Goal: Information Seeking & Learning: Learn about a topic

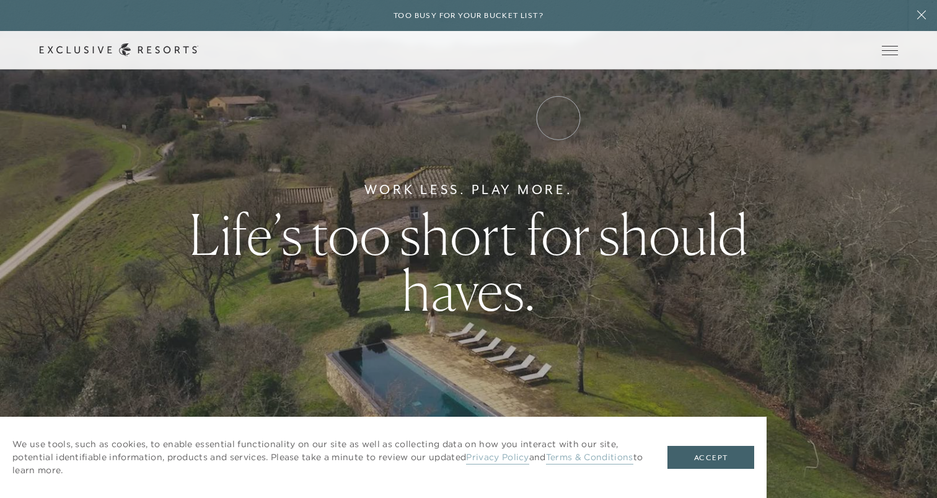
click at [0, 0] on link "VIP Benefits" at bounding box center [0, 0] width 0 height 0
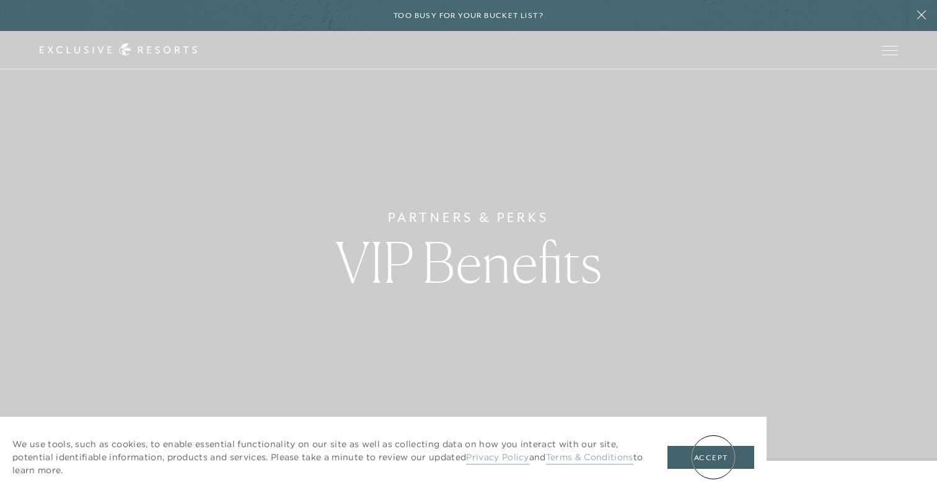
click at [713, 457] on button "Accept" at bounding box center [710, 458] width 87 height 24
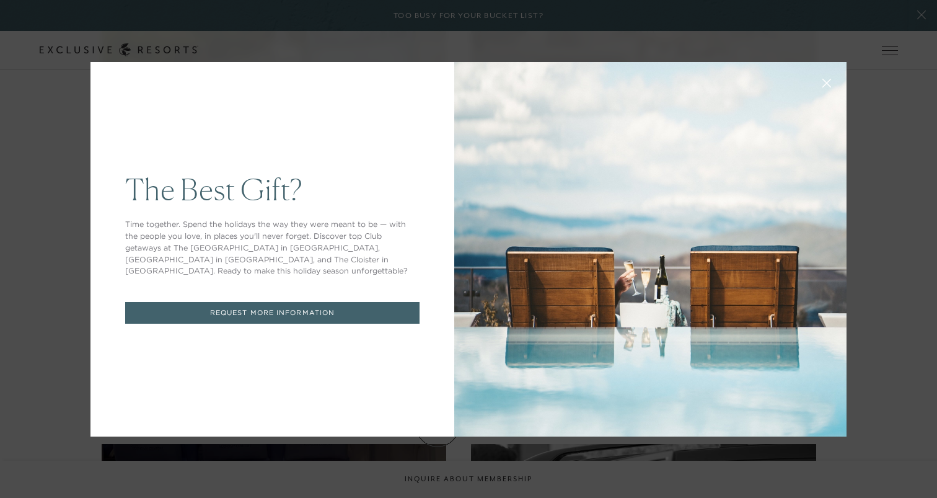
click at [825, 82] on icon at bounding box center [827, 83] width 8 height 8
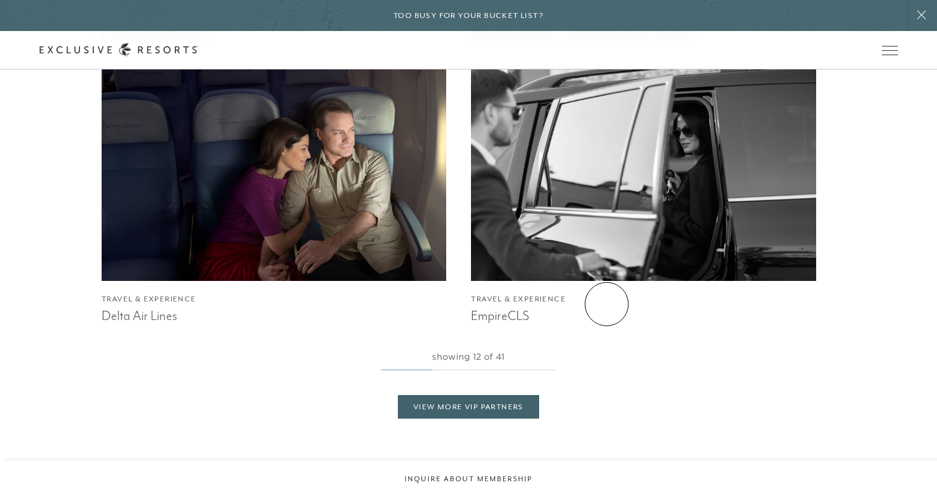
scroll to position [2592, 0]
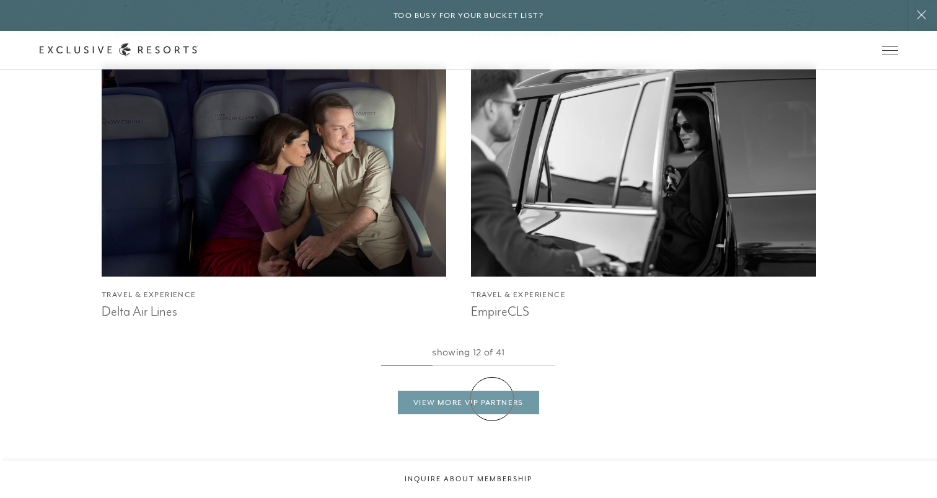
click at [492, 398] on link "View More VIP Partners" at bounding box center [468, 402] width 141 height 24
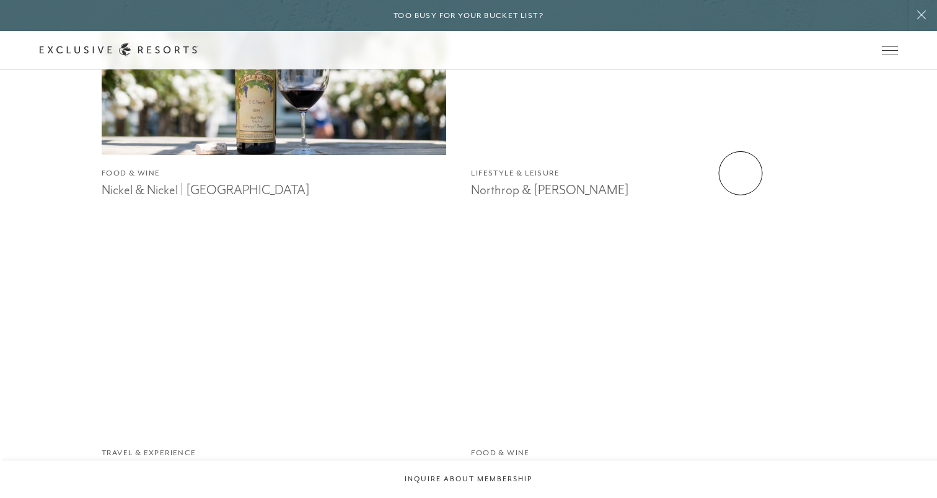
scroll to position [4410, 0]
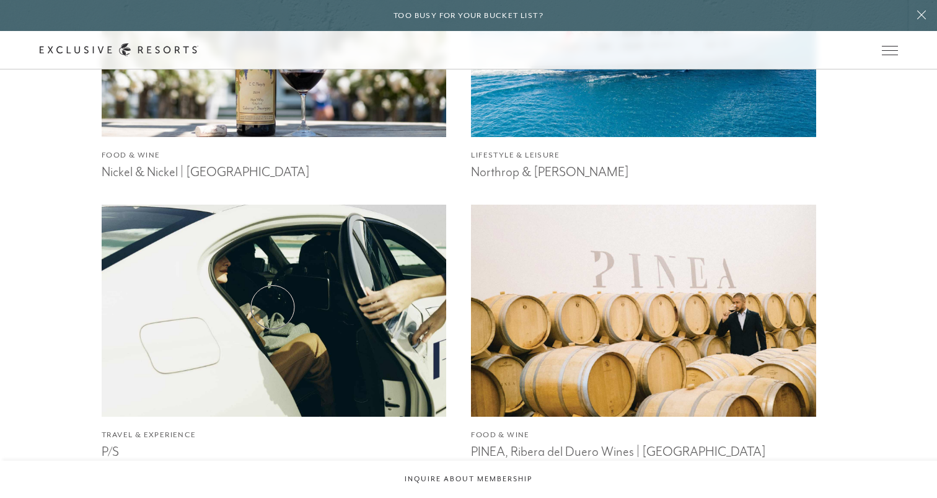
click at [267, 307] on img at bounding box center [273, 311] width 379 height 234
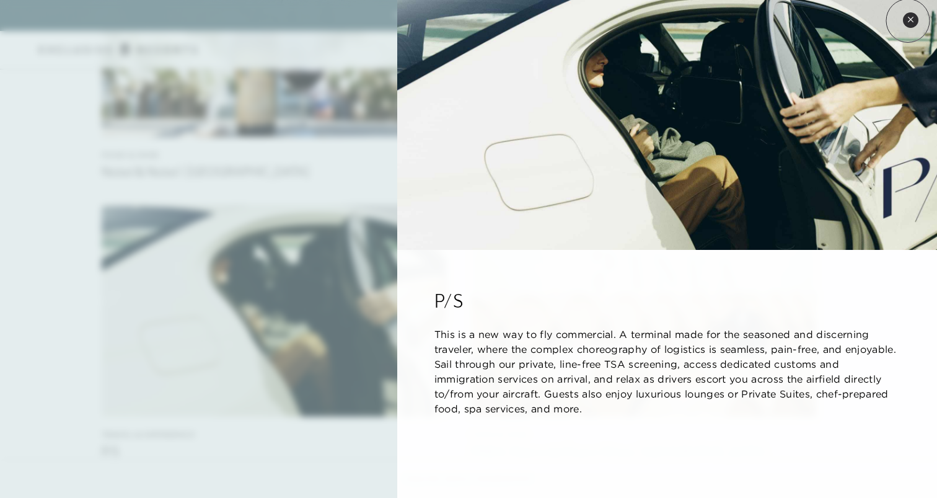
click at [908, 20] on icon at bounding box center [910, 19] width 7 height 7
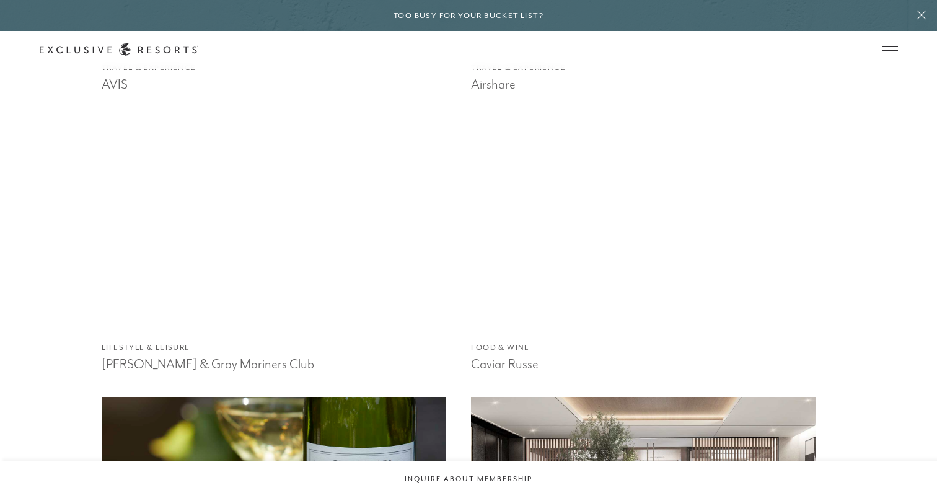
scroll to position [1676, 0]
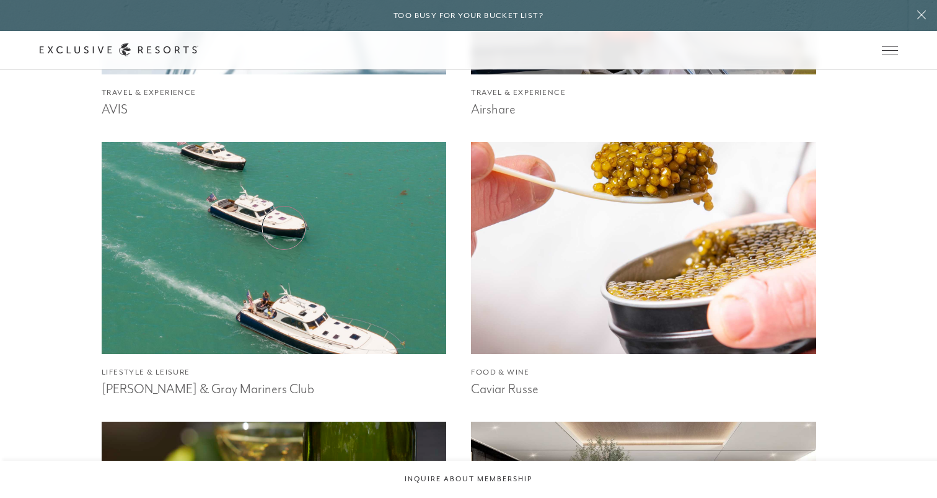
click at [284, 228] on img at bounding box center [273, 248] width 379 height 234
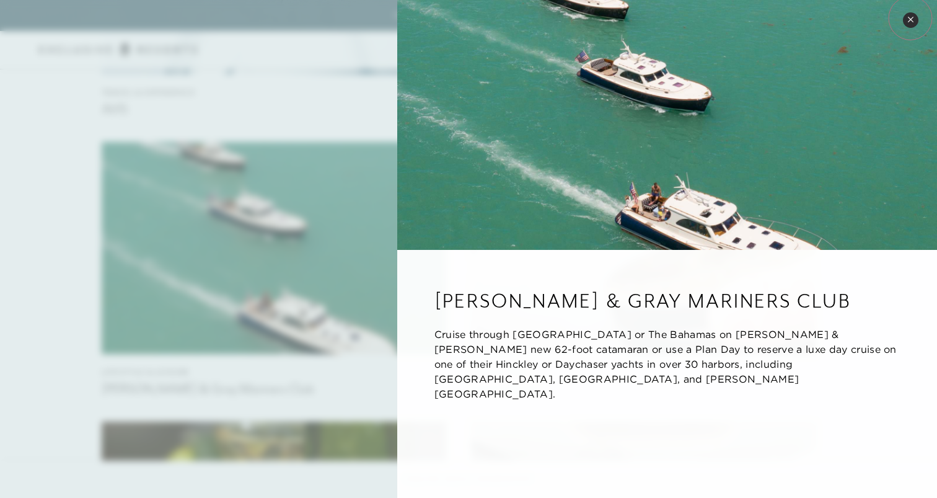
click at [911, 19] on icon at bounding box center [910, 19] width 7 height 7
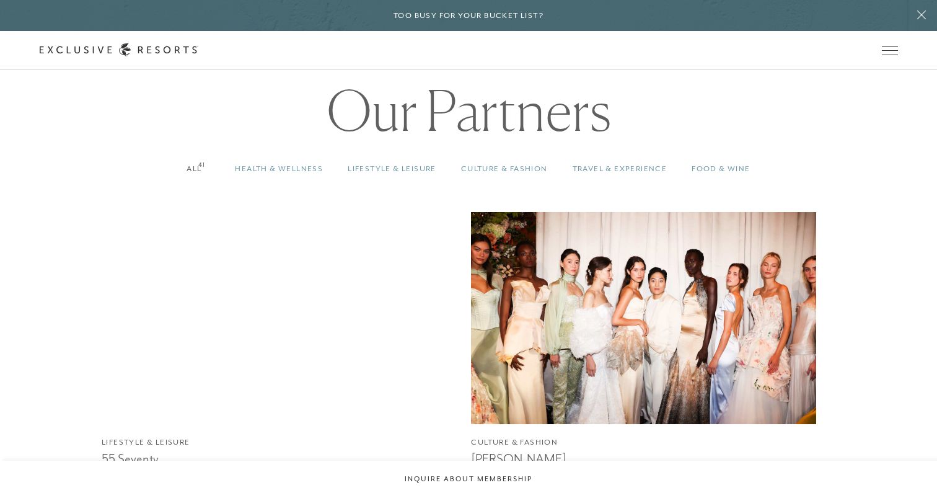
scroll to position [1039, 0]
